Goal: Obtain resource: Download file/media

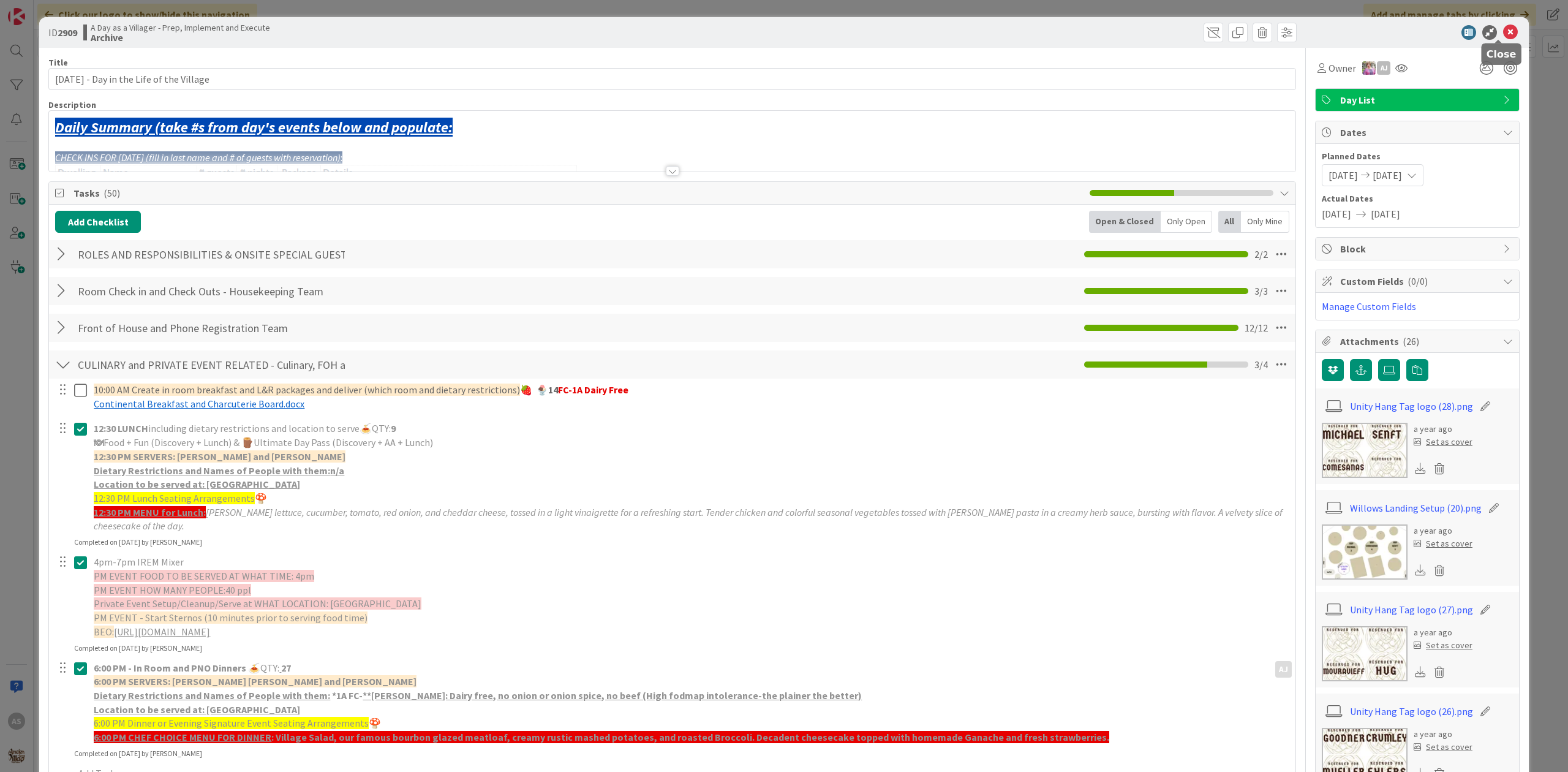
click at [1504, 30] on icon at bounding box center [1510, 32] width 15 height 15
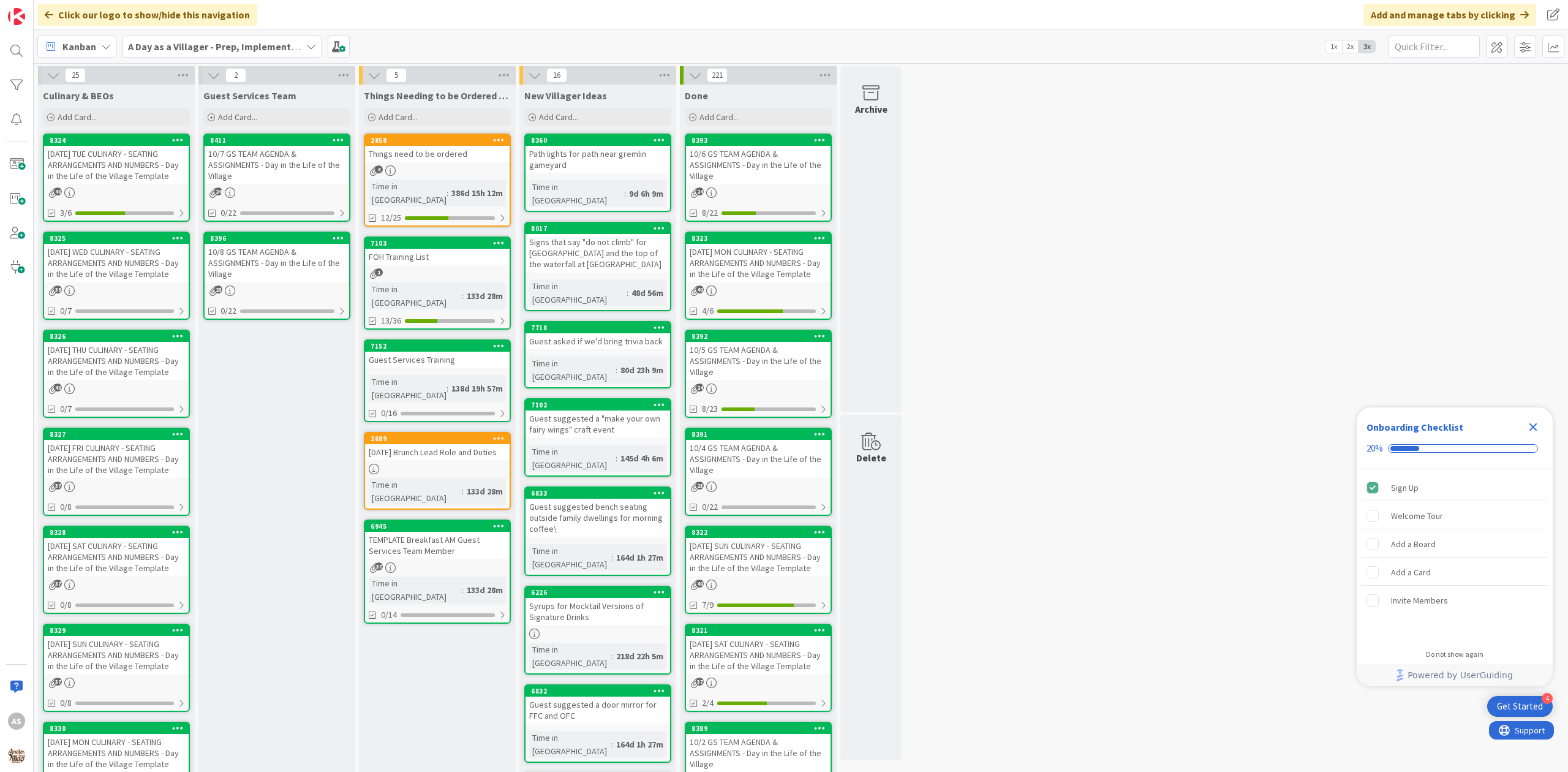
click at [291, 164] on div "10/7 GS TEAM AGENDA & ASSIGNMENTS - Day in the Life of the Village" at bounding box center [277, 164] width 145 height 38
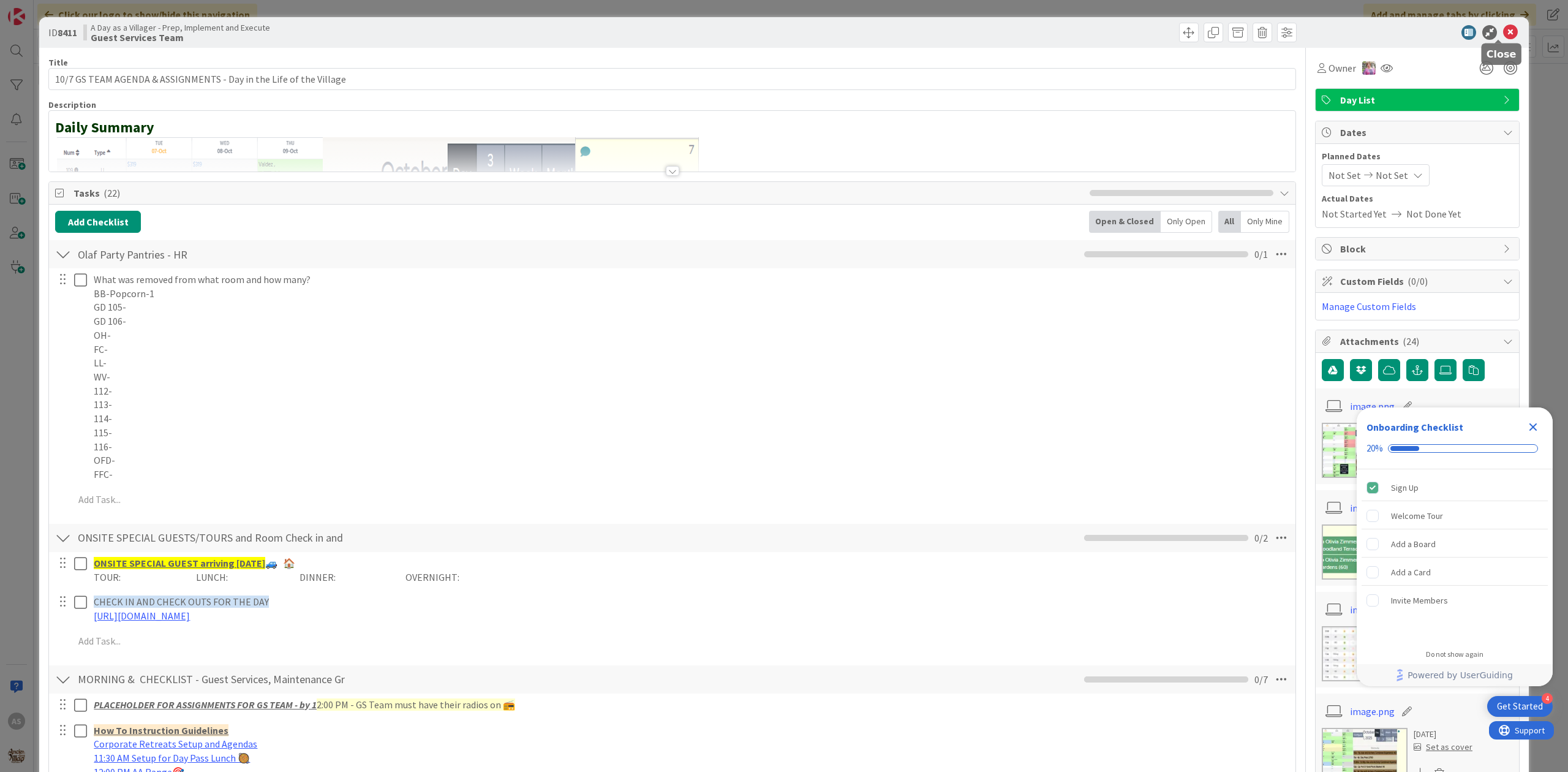
click at [1503, 33] on icon at bounding box center [1510, 32] width 15 height 15
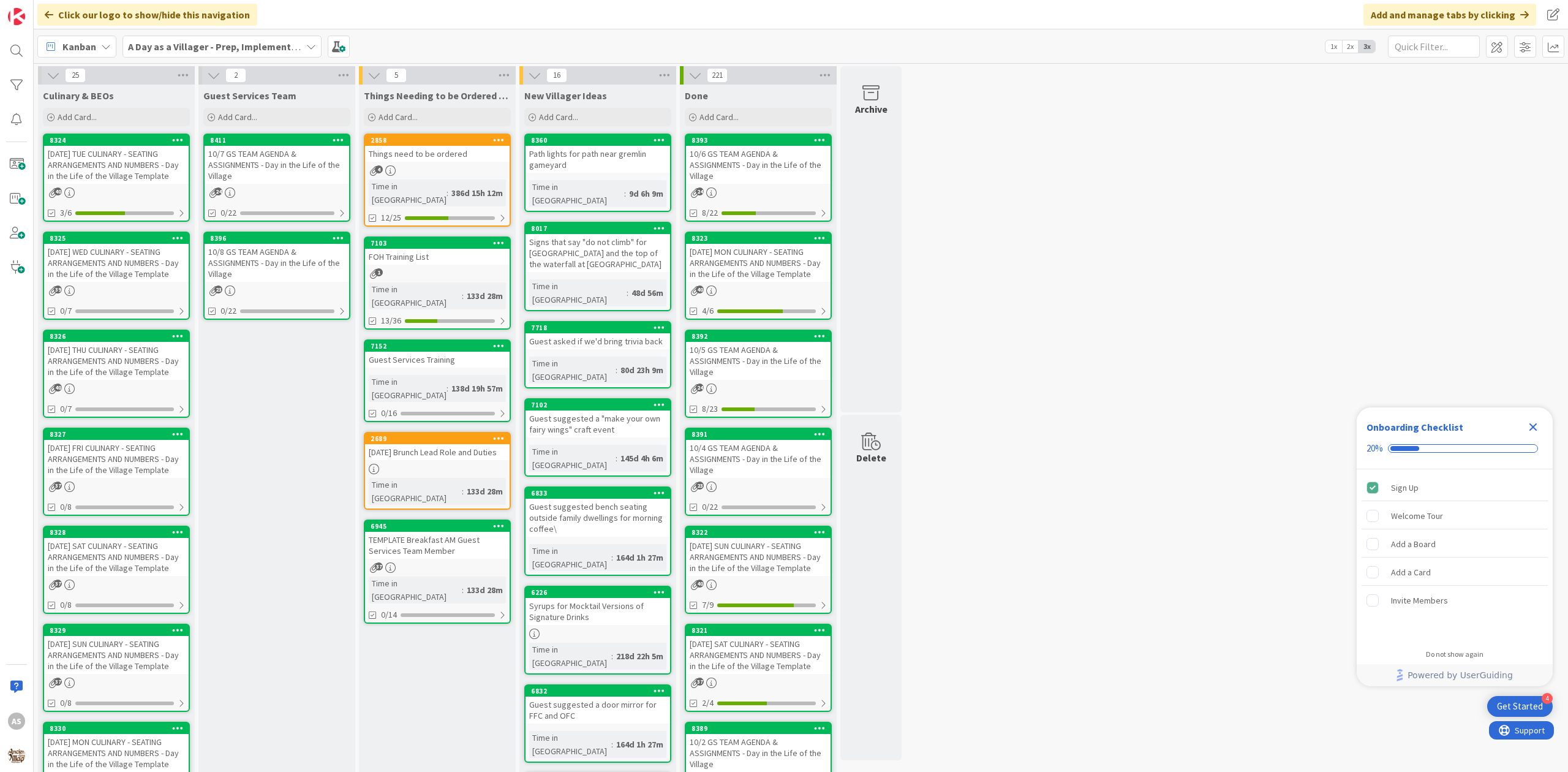
drag, startPoint x: 118, startPoint y: 167, endPoint x: 130, endPoint y: 160, distance: 13.9
click at [121, 165] on div "[DATE] TUE CULINARY - SEATING ARRANGEMENTS AND NUMBERS - Day in the Life of the…" at bounding box center [116, 164] width 145 height 38
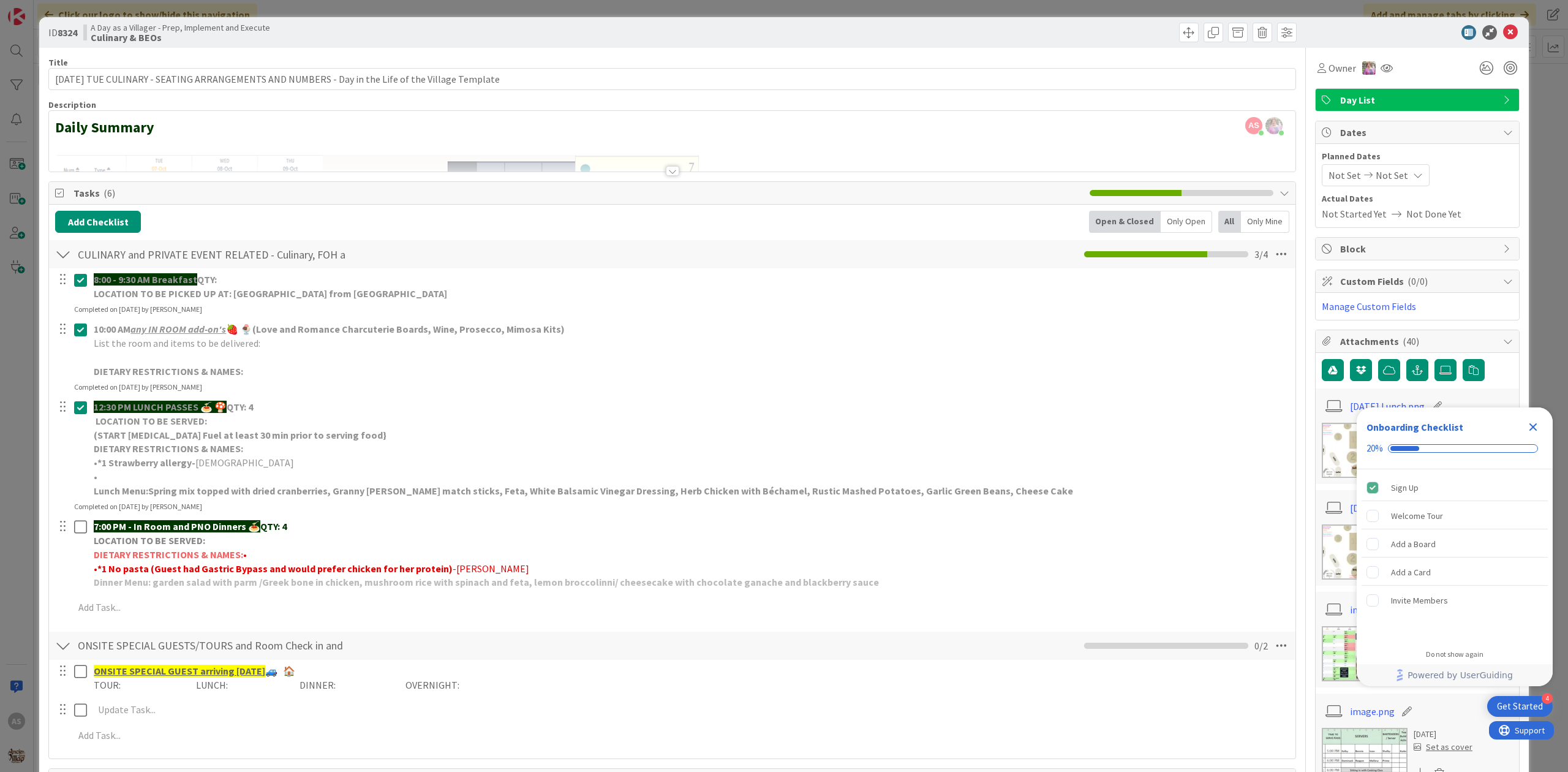
click at [1532, 423] on icon "Close Checklist" at bounding box center [1533, 427] width 15 height 15
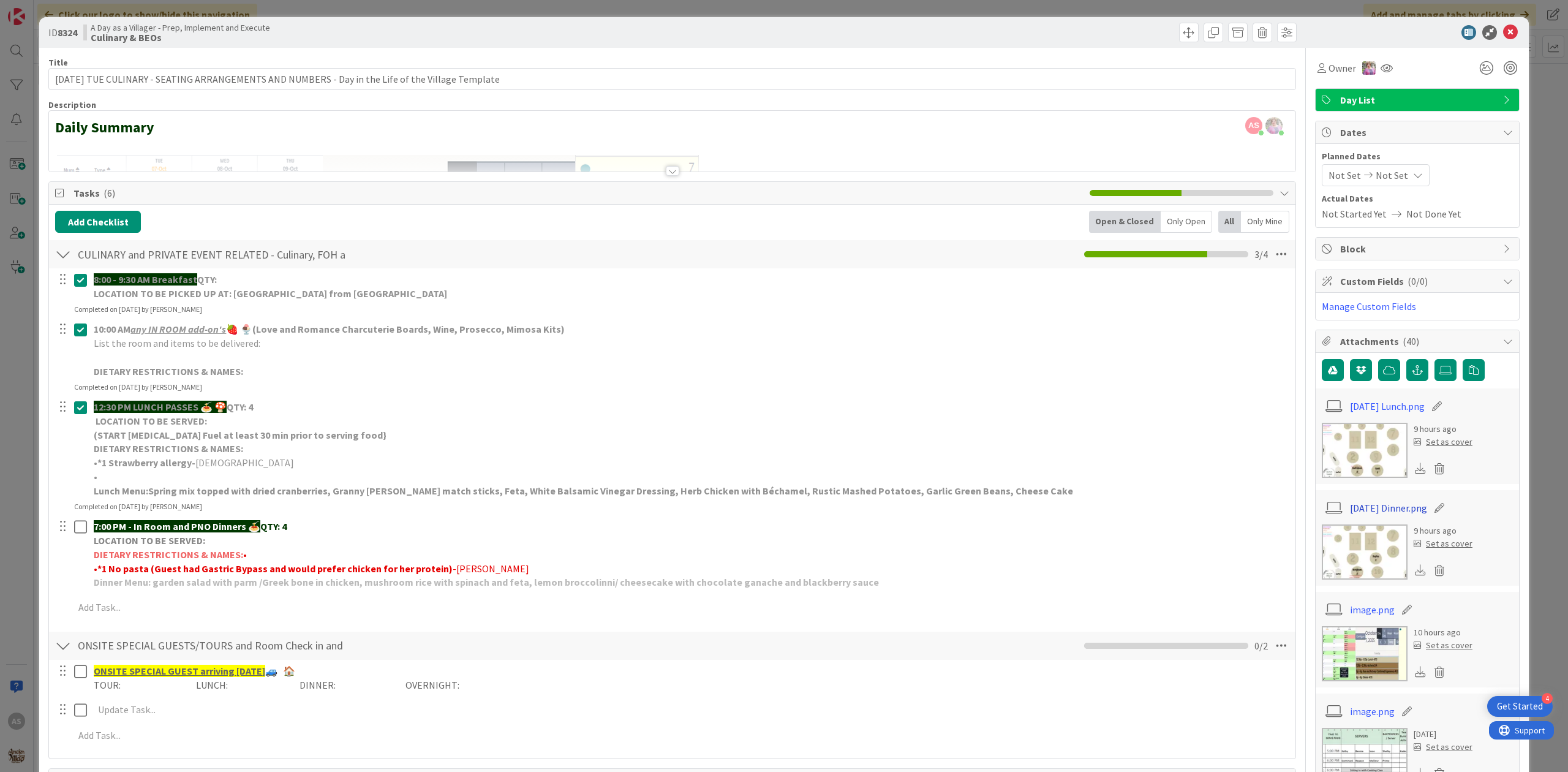
click at [1392, 513] on link "[DATE] Dinner.png" at bounding box center [1388, 507] width 77 height 15
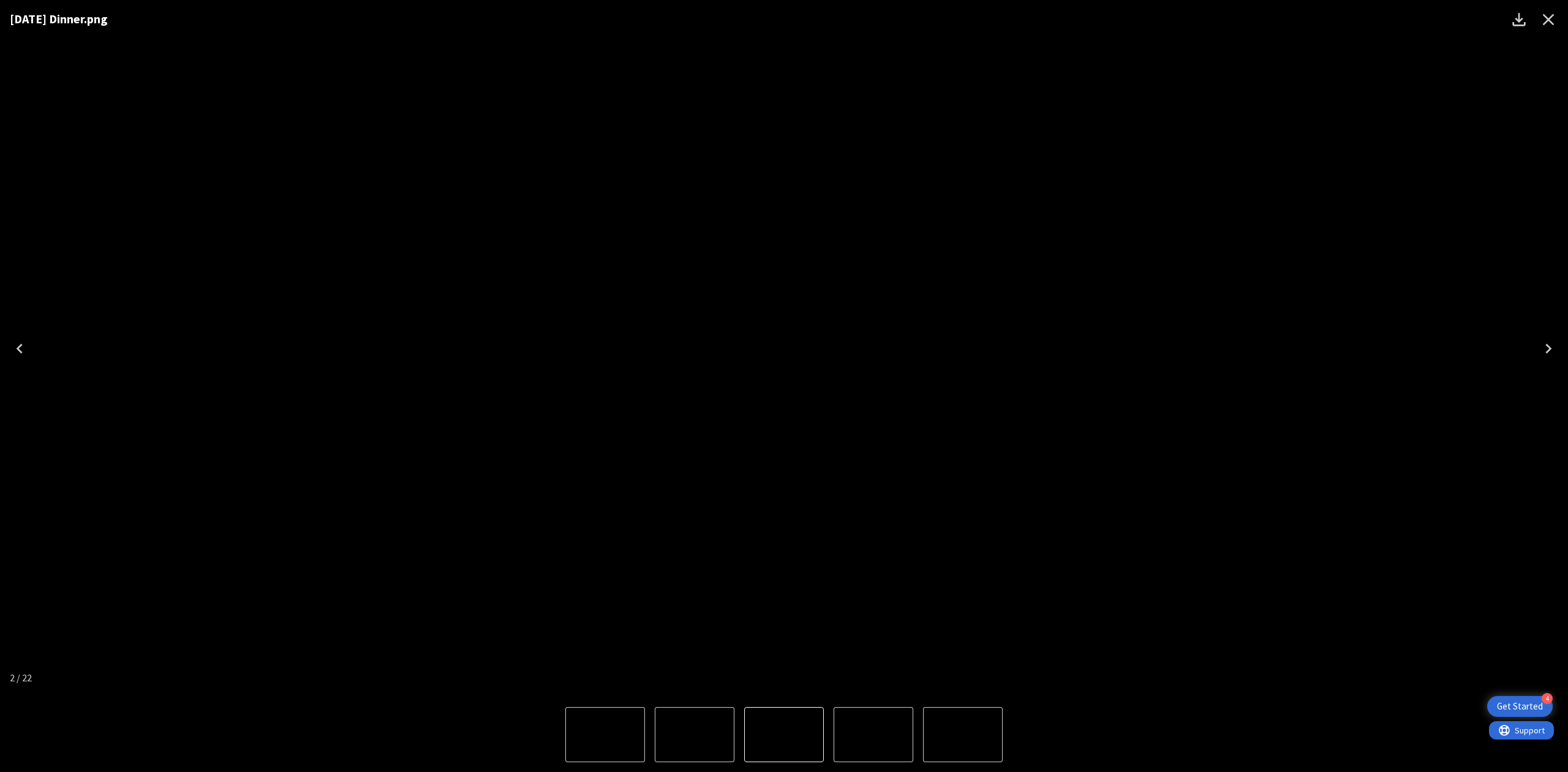
drag, startPoint x: 701, startPoint y: 729, endPoint x: 707, endPoint y: 720, distance: 10.8
click at [695, 734] on img "1 of 22" at bounding box center [695, 734] width 0 height 0
click at [791, 708] on button "1 of 22" at bounding box center [784, 734] width 79 height 55
click at [921, 714] on nav "Thumbnails" at bounding box center [784, 734] width 437 height 55
click at [873, 734] on img "2 of 22" at bounding box center [873, 734] width 0 height 0
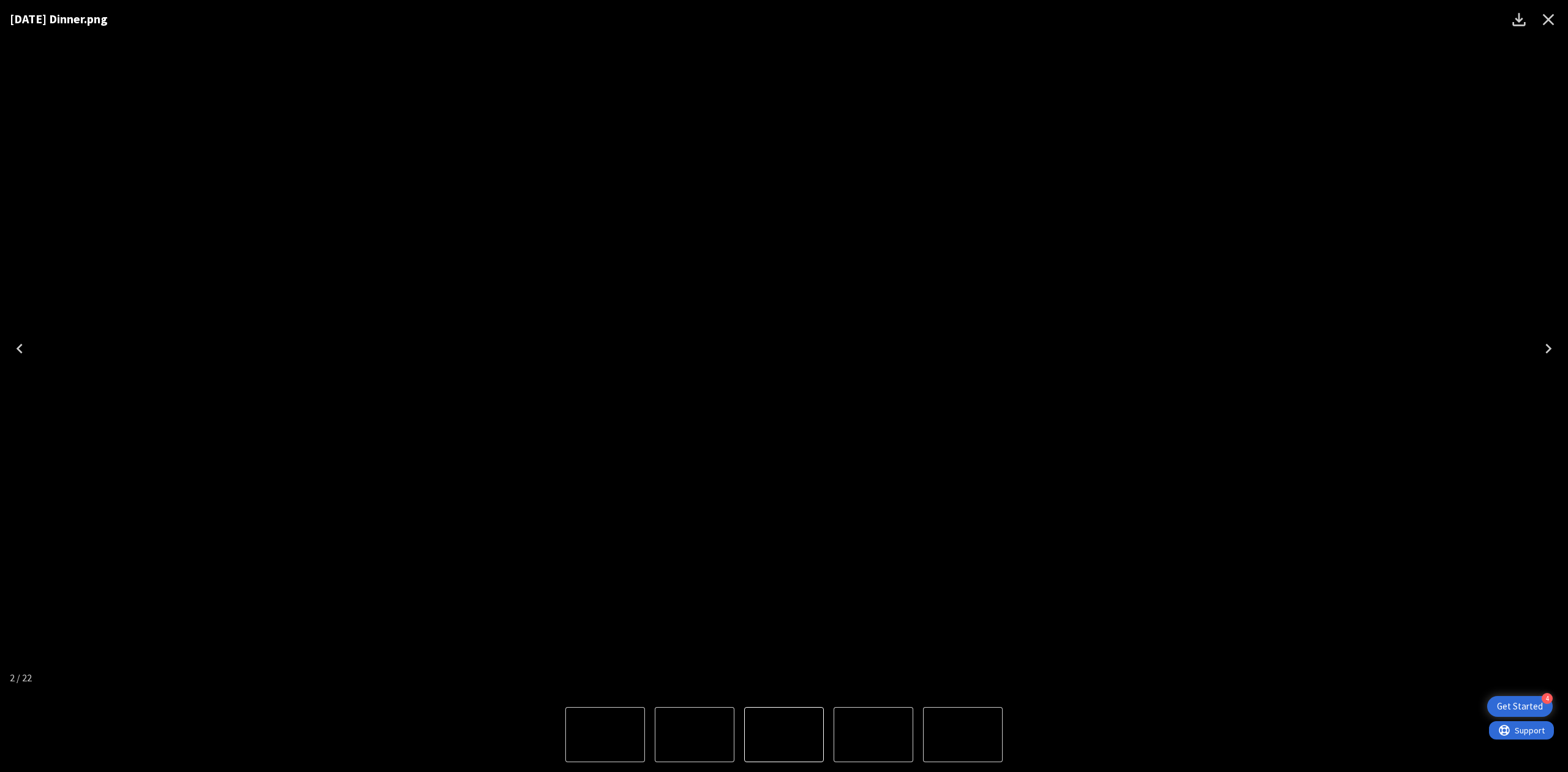
click at [1554, 27] on icon "Close" at bounding box center [1548, 19] width 19 height 19
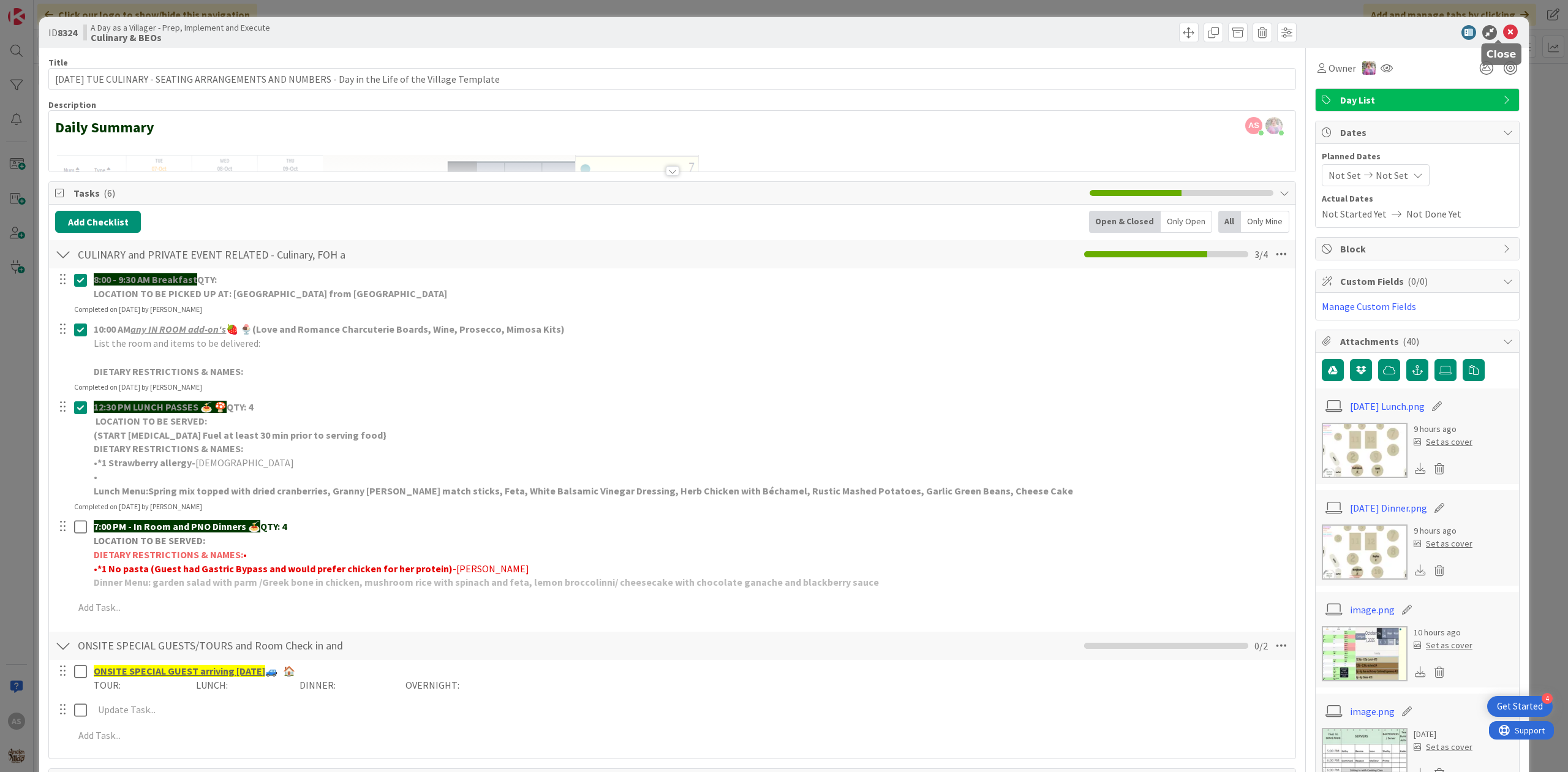
click at [1503, 34] on icon at bounding box center [1510, 32] width 15 height 15
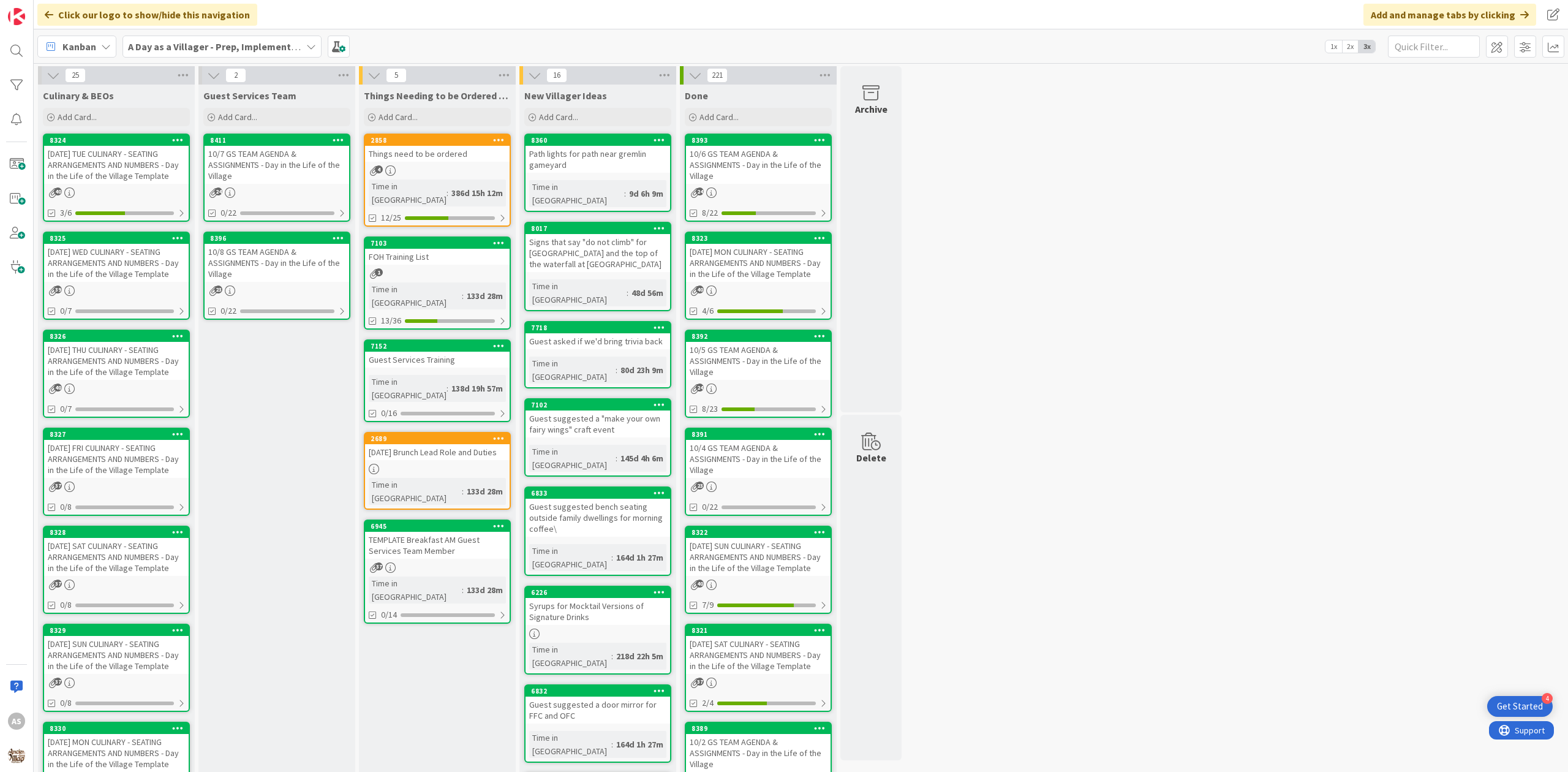
click at [258, 368] on div "Guest Services Team Add Card... 8411 10/7 GS TEAM AGENDA & ASSIGNMENTS - Day in…" at bounding box center [277, 613] width 157 height 1058
click at [219, 256] on div "10/8 GS TEAM AGENDA & ASSIGNMENTS - Day in the Life of the Village" at bounding box center [277, 262] width 145 height 38
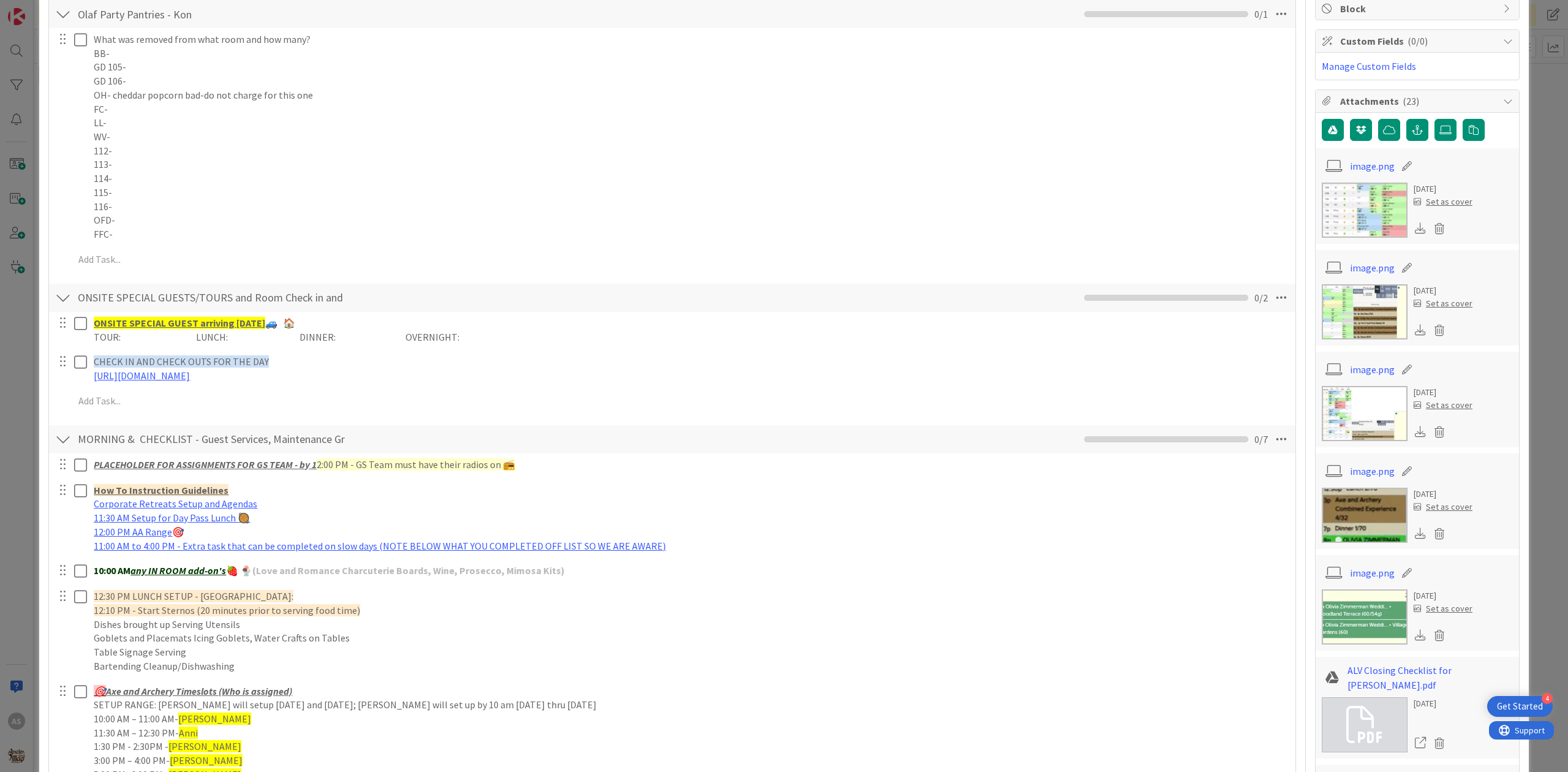
scroll to position [163, 0]
